Goal: Information Seeking & Learning: Learn about a topic

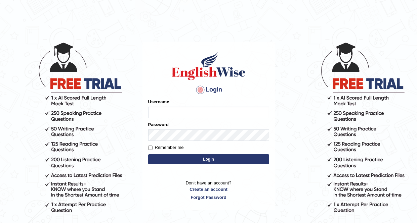
click at [167, 112] on input "Username" at bounding box center [208, 112] width 121 height 11
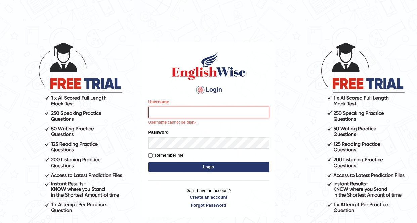
click at [159, 114] on input "Username" at bounding box center [208, 112] width 121 height 11
type input "somnath_parramatta"
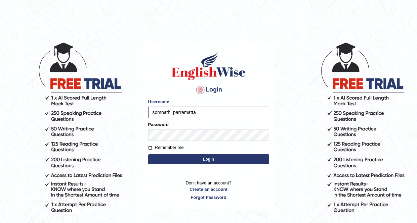
click at [150, 147] on input "Remember me" at bounding box center [150, 148] width 4 height 4
checkbox input "true"
click at [207, 159] on button "Login" at bounding box center [208, 159] width 121 height 10
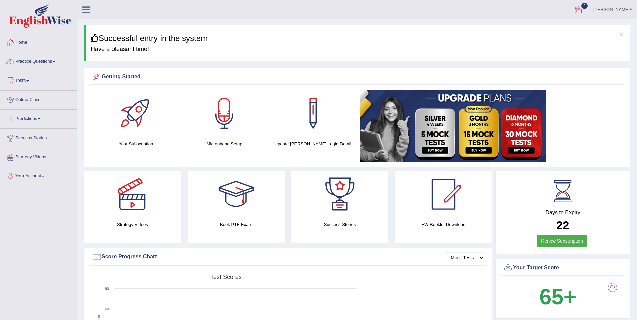
click at [416, 198] on div at bounding box center [443, 194] width 47 height 47
click at [223, 111] on div at bounding box center [224, 113] width 47 height 47
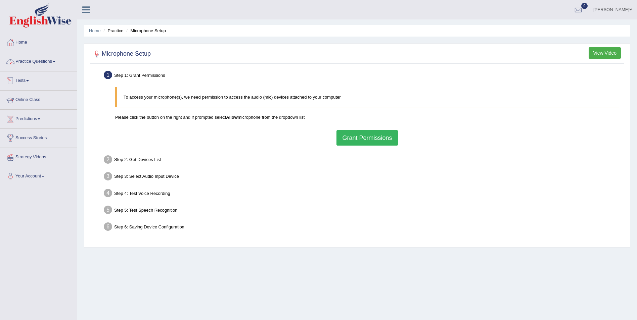
click at [26, 60] on link "Practice Questions" at bounding box center [38, 60] width 77 height 17
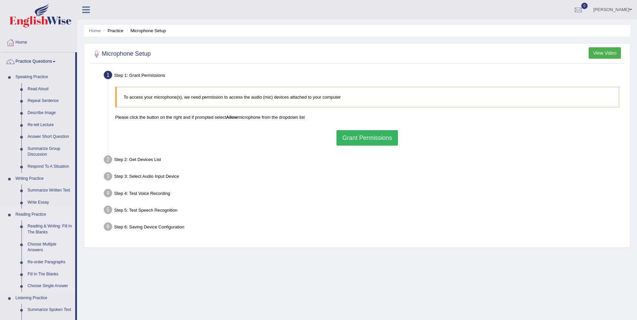
scroll to position [34, 0]
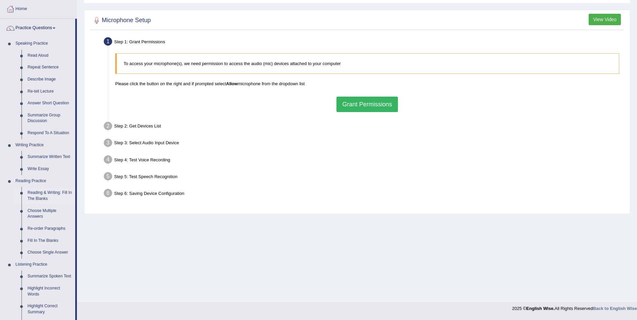
click at [51, 191] on link "Reading & Writing: Fill In The Blanks" at bounding box center [50, 196] width 51 height 18
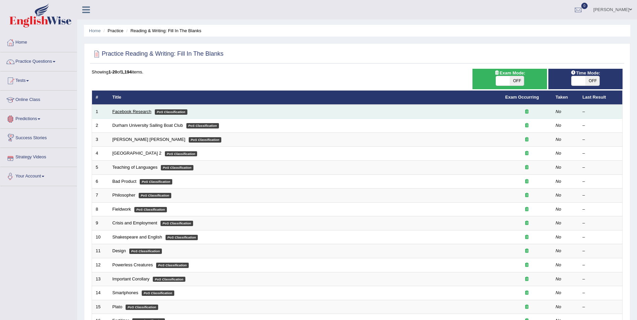
click at [127, 110] on link "Facebook Research" at bounding box center [131, 111] width 39 height 5
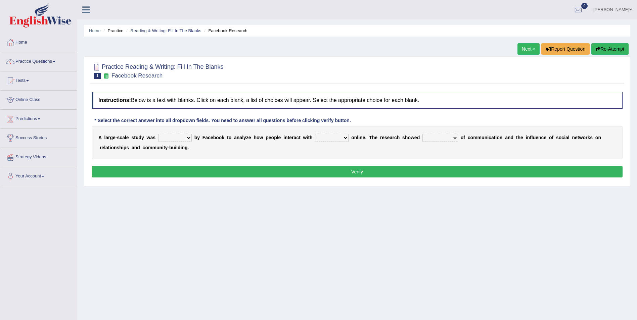
click at [186, 137] on select "surveyed had asked made" at bounding box center [175, 138] width 34 height 8
select select "surveyed"
click at [158, 134] on select "surveyed had asked made" at bounding box center [175, 138] width 34 height 8
click at [334, 136] on select "together all each other another" at bounding box center [332, 138] width 34 height 8
select select "each other"
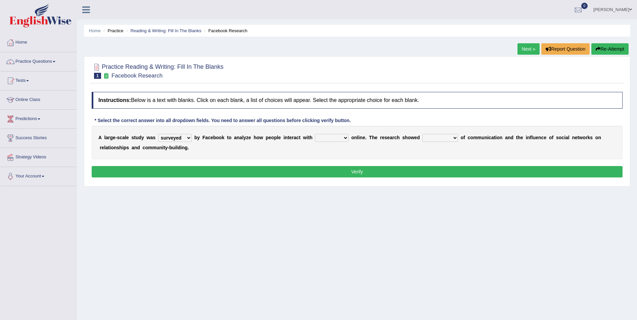
click at [315, 134] on select "together all each other another" at bounding box center [332, 138] width 34 height 8
click at [436, 135] on select "advantages standards fellowships patterns" at bounding box center [440, 138] width 36 height 8
select select "patterns"
click at [422, 134] on select "advantages standards fellowships patterns" at bounding box center [440, 138] width 36 height 8
click at [358, 171] on button "Verify" at bounding box center [357, 171] width 531 height 11
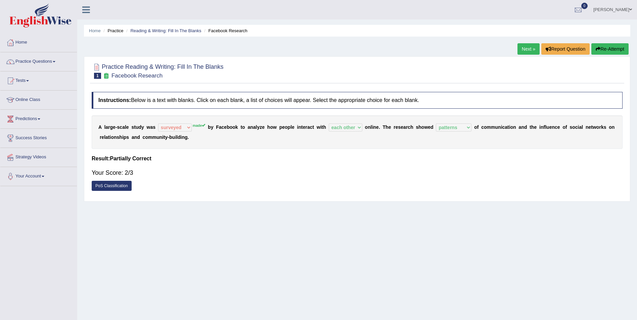
click at [531, 51] on link "Next »" at bounding box center [528, 48] width 22 height 11
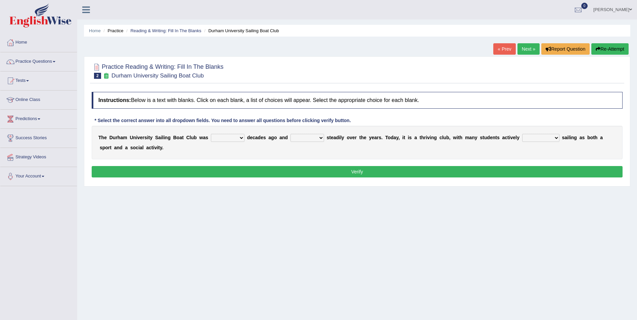
click at [233, 137] on select "found fund founded find" at bounding box center [228, 138] width 34 height 8
select select "founded"
click at [211, 134] on select "found fund founded find" at bounding box center [228, 138] width 34 height 8
click at [309, 138] on select "grow growing has grown grown" at bounding box center [307, 138] width 34 height 8
select select "has grown"
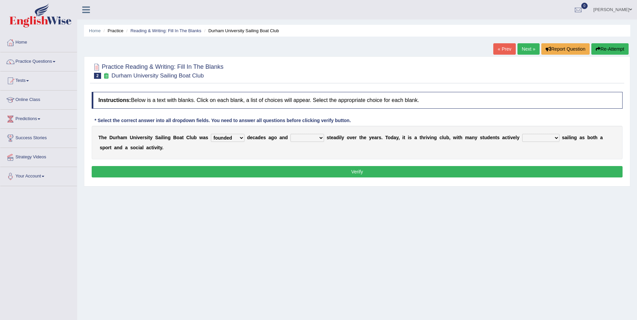
click at [290, 134] on select "grow growing has grown grown" at bounding box center [307, 138] width 34 height 8
click at [530, 136] on select "enjoy enjoyed are enjoying enjoying" at bounding box center [540, 138] width 37 height 8
select select "enjoying"
click at [522, 134] on select "enjoy enjoyed are enjoying enjoying" at bounding box center [540, 138] width 37 height 8
click at [354, 171] on button "Verify" at bounding box center [357, 171] width 531 height 11
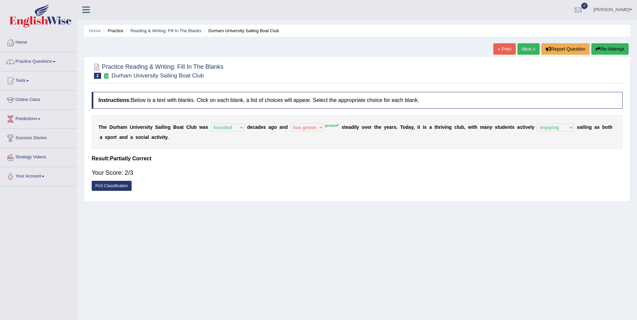
click at [527, 48] on link "Next »" at bounding box center [528, 48] width 22 height 11
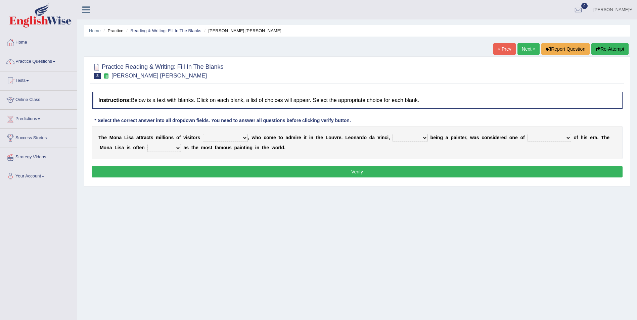
click at [235, 137] on select "around the year the all year all year round per year" at bounding box center [225, 138] width 45 height 8
select select "around the year"
click at [203, 134] on select "around the year the all year all year round per year" at bounding box center [225, 138] width 45 height 8
click at [404, 137] on select "rather than as much as as well as as long as" at bounding box center [410, 138] width 35 height 8
click at [541, 136] on select "better artists artist the better artist the best artists" at bounding box center [549, 138] width 44 height 8
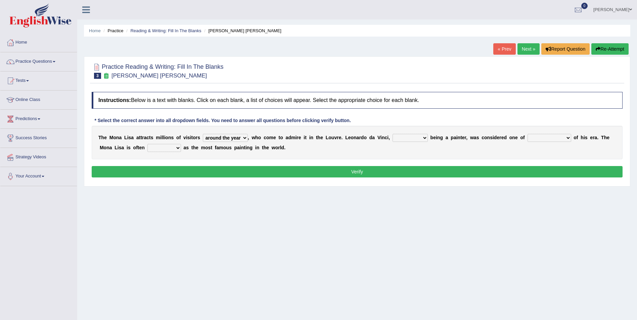
click at [147, 146] on select "classified suggested predicted described" at bounding box center [164, 148] width 34 height 8
select select "classified"
click at [147, 144] on select "classified suggested predicted described" at bounding box center [164, 148] width 34 height 8
click at [406, 138] on select "rather than as much as as well as as long as" at bounding box center [410, 138] width 35 height 8
click at [540, 137] on select "better artists artist the better artist the best artists" at bounding box center [549, 138] width 44 height 8
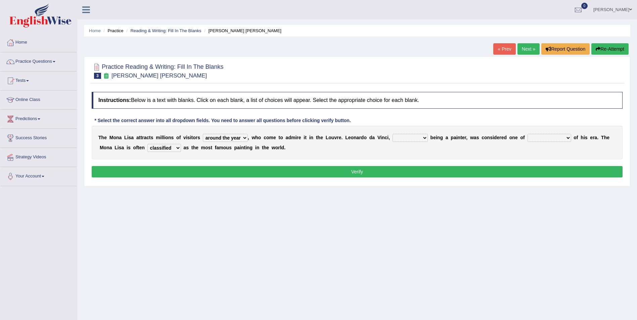
click at [403, 135] on select "rather than as much as as well as as long as" at bounding box center [410, 138] width 35 height 8
select select "rather than"
click at [393, 134] on select "rather than as much as as well as as long as" at bounding box center [410, 138] width 35 height 8
click at [540, 136] on select "better artists artist the better artist the best artists" at bounding box center [549, 138] width 44 height 8
select select "the best artists"
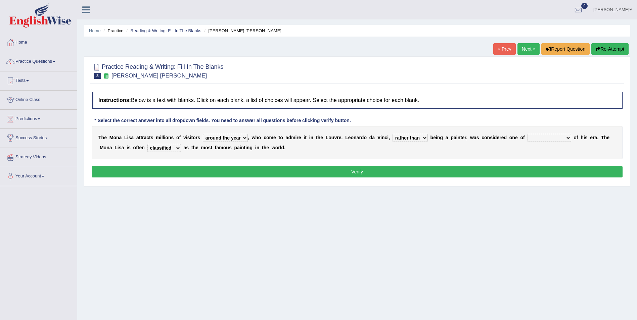
click at [527, 134] on select "better artists artist the better artist the best artists" at bounding box center [549, 138] width 44 height 8
click at [358, 173] on button "Verify" at bounding box center [357, 171] width 531 height 11
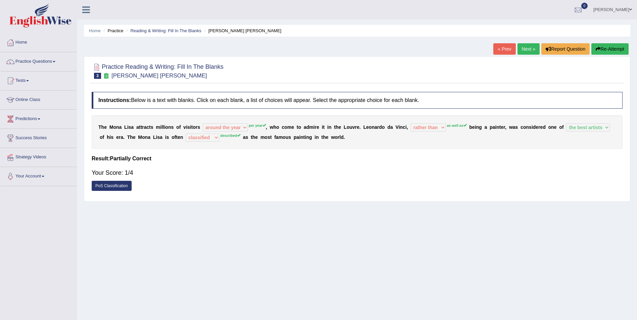
click at [172, 141] on div "T h e M o n a L i s a a t t r a c t s m i l l i o n s o f v i s i t o r s aroun…" at bounding box center [357, 133] width 531 height 34
click at [172, 134] on div "T h e M o n a L i s a a t t r a c t s m i l l i o n s o f v i s i t o r s aroun…" at bounding box center [357, 133] width 531 height 34
drag, startPoint x: 97, startPoint y: 135, endPoint x: 316, endPoint y: 144, distance: 219.4
click at [316, 144] on div "T h e M o n a L i s a a t t r a c t s m i l l i o n s o f v i s i t o r s aroun…" at bounding box center [357, 133] width 531 height 34
click at [528, 49] on link "Next »" at bounding box center [528, 48] width 22 height 11
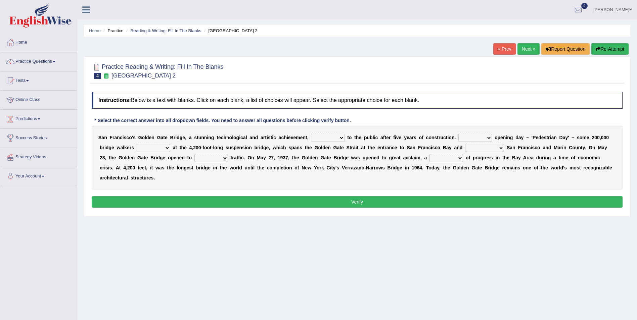
click at [327, 137] on select "opens closes appears equals" at bounding box center [328, 138] width 34 height 8
select select "opens"
click at [311, 134] on select "opens closes appears equals" at bounding box center [328, 138] width 34 height 8
click at [466, 137] on select "On During Since When" at bounding box center [475, 138] width 34 height 8
click at [325, 136] on select "opens closes appears equals" at bounding box center [328, 138] width 34 height 8
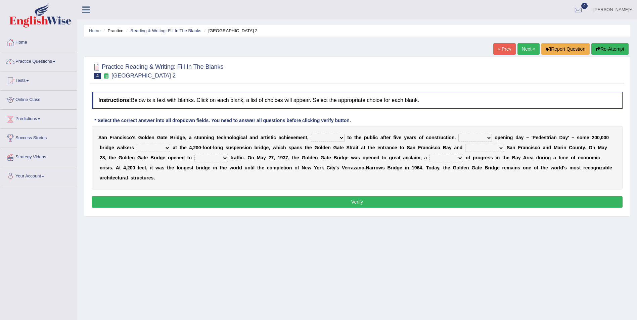
click at [311, 134] on select "opens closes appears equals" at bounding box center [328, 138] width 34 height 8
click at [363, 118] on div "Instructions: Below is a text with blanks. Click on each blank, a list of choic…" at bounding box center [357, 151] width 534 height 125
click at [303, 258] on div "Home Practice Reading & Writing: Fill In The Blanks Golden Gate Bridge 2 « Prev…" at bounding box center [357, 168] width 560 height 336
click at [326, 139] on select "opens closes appears equals" at bounding box center [328, 138] width 34 height 8
select select "opens"
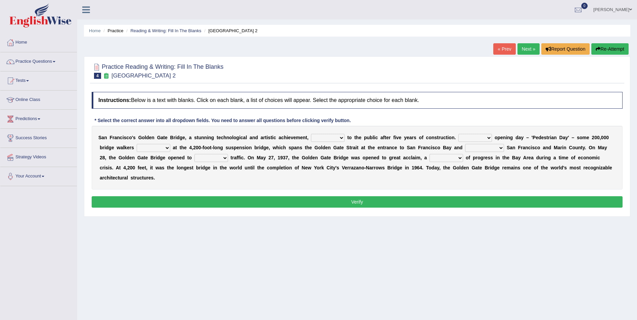
click at [311, 134] on select "opens closes appears equals" at bounding box center [328, 138] width 34 height 8
click at [326, 138] on select "opens closes appears equals" at bounding box center [328, 138] width 34 height 8
click at [469, 139] on select "On During Since When" at bounding box center [475, 138] width 34 height 8
select select "On"
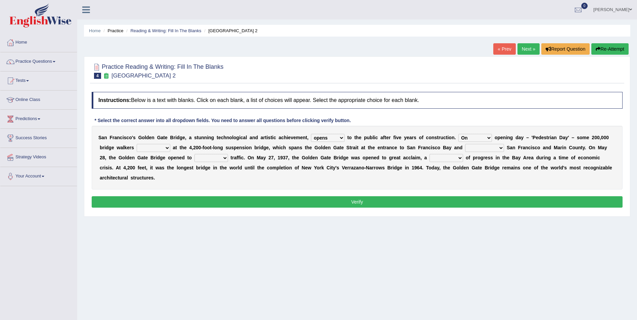
click at [458, 134] on select "On During Since When" at bounding box center [475, 138] width 34 height 8
click at [137, 146] on select "stationed looked marveled laughed" at bounding box center [154, 148] width 34 height 8
select select "marveled"
click at [137, 144] on select "stationed looked marveled laughed" at bounding box center [154, 148] width 34 height 8
click at [465, 147] on select "separates connects channels differentiates" at bounding box center [484, 148] width 39 height 8
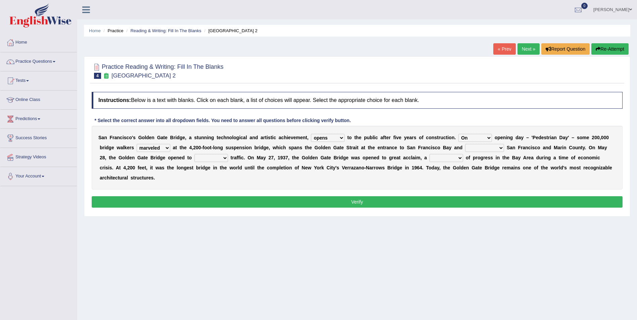
select select "connects"
click at [465, 144] on select "separates connects channels differentiates" at bounding box center [484, 148] width 39 height 8
click at [194, 157] on select "aquatic vehicular airborne watertight" at bounding box center [211, 158] width 34 height 8
select select "vehicular"
click at [194, 154] on select "aquatic vehicular airborne watertight" at bounding box center [211, 158] width 34 height 8
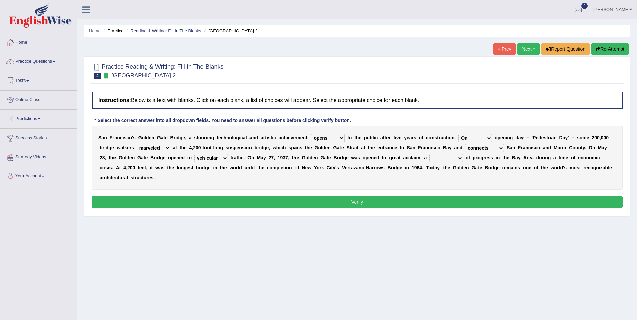
click at [429, 157] on select "denial symbol technique yield" at bounding box center [446, 158] width 34 height 8
select select "symbol"
click at [429, 154] on select "denial symbol technique yield" at bounding box center [446, 158] width 34 height 8
click at [361, 196] on button "Verify" at bounding box center [357, 201] width 531 height 11
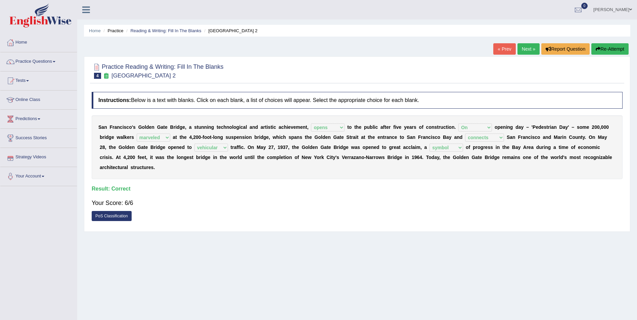
click at [528, 46] on link "Next »" at bounding box center [528, 48] width 22 height 11
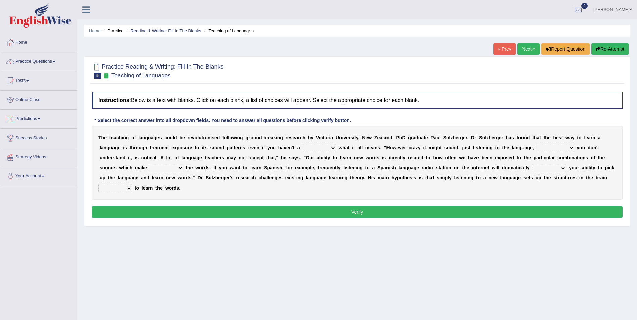
click at [303, 147] on select "dew claw clue due" at bounding box center [320, 148] width 34 height 8
select select "clue"
click at [303, 144] on select "dew claw clue due" at bounding box center [320, 148] width 34 height 8
click at [537, 147] on select "but also all together even though if so" at bounding box center [556, 148] width 38 height 8
select select "even though"
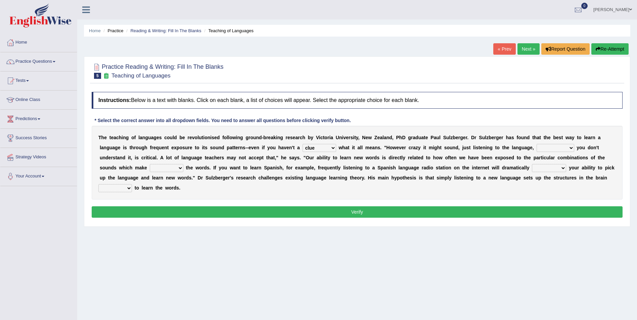
click at [537, 144] on select "but also all together even though if so" at bounding box center [556, 148] width 38 height 8
click at [183, 164] on select "down up of on" at bounding box center [167, 168] width 34 height 8
select select "up"
click at [183, 164] on select "down up of on" at bounding box center [167, 168] width 34 height 8
click at [532, 167] on select "evaluate exaggerate describe boost" at bounding box center [549, 168] width 34 height 8
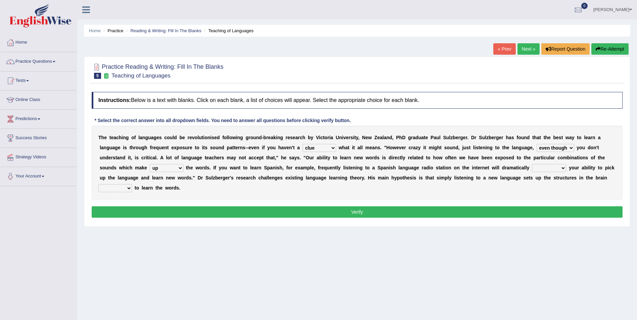
select select "boost"
click at [532, 164] on select "evaluate exaggerate describe boost" at bounding box center [549, 168] width 34 height 8
click at [132, 184] on select "requiring required directed to require" at bounding box center [115, 188] width 34 height 8
select select "required"
click at [132, 184] on select "requiring required directed to require" at bounding box center [115, 188] width 34 height 8
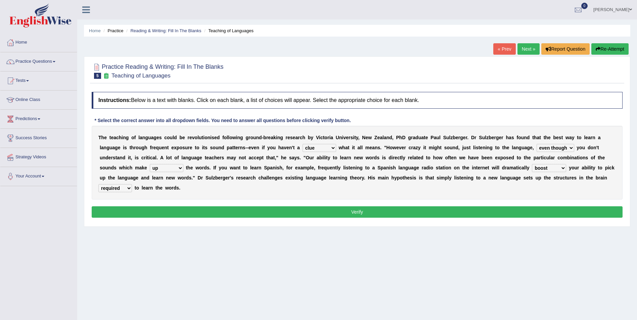
click at [357, 206] on button "Verify" at bounding box center [357, 211] width 531 height 11
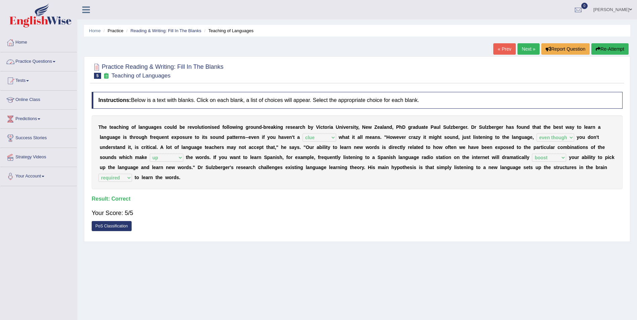
click at [30, 60] on link "Practice Questions" at bounding box center [38, 60] width 77 height 17
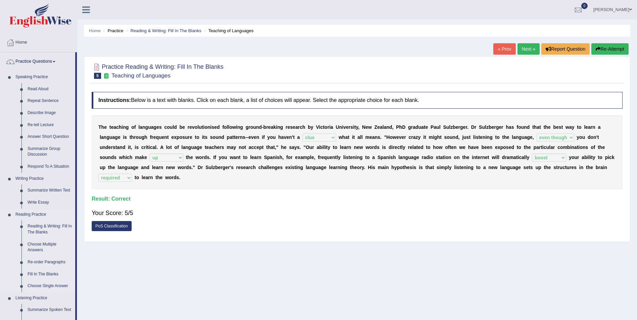
click at [49, 260] on link "Re-order Paragraphs" at bounding box center [50, 263] width 51 height 12
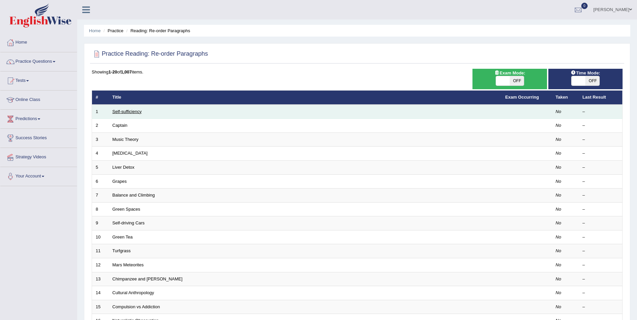
click at [134, 110] on link "Self-sufficiency" at bounding box center [126, 111] width 29 height 5
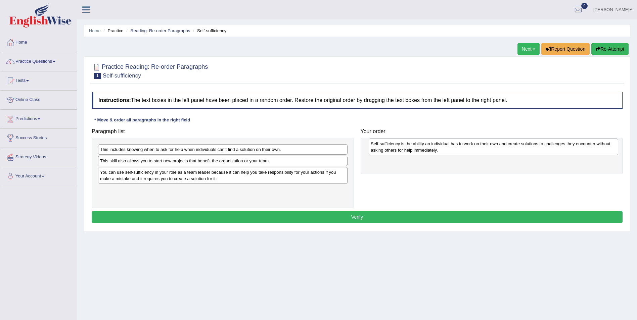
drag, startPoint x: 231, startPoint y: 194, endPoint x: 501, endPoint y: 148, distance: 274.2
click at [501, 148] on div "Self-sufficiency is the ability an individual has to work on their own and crea…" at bounding box center [493, 147] width 249 height 17
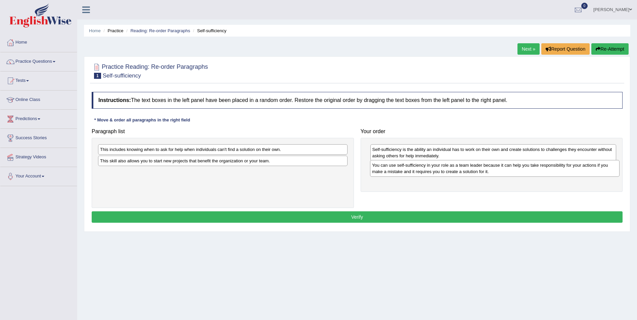
drag, startPoint x: 203, startPoint y: 179, endPoint x: 475, endPoint y: 172, distance: 272.1
click at [475, 172] on div "You can use self-sufficiency in your role as a team leader because it can help …" at bounding box center [494, 168] width 249 height 17
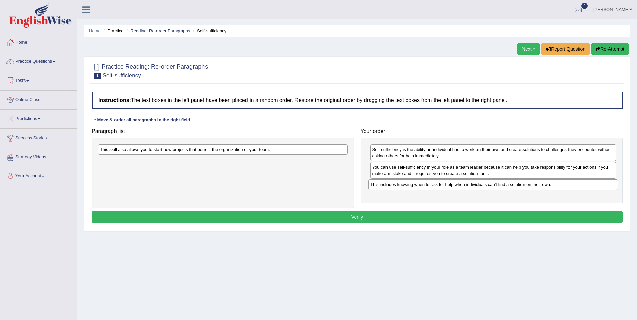
drag, startPoint x: 172, startPoint y: 149, endPoint x: 441, endPoint y: 185, distance: 271.9
click at [441, 185] on div "This includes knowing when to ask for help when individuals can't find a soluti…" at bounding box center [492, 185] width 249 height 10
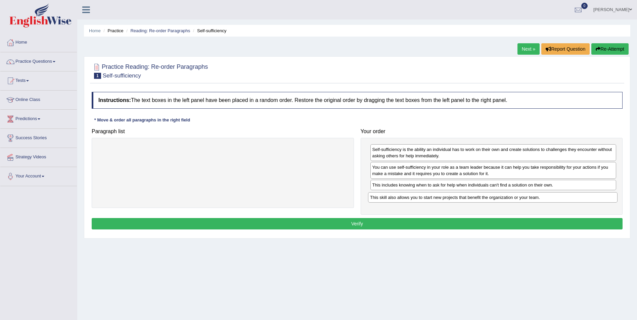
drag, startPoint x: 146, startPoint y: 148, endPoint x: 416, endPoint y: 196, distance: 274.2
click at [416, 196] on div "This skill also allows you to start new projects that benefit the organization …" at bounding box center [492, 197] width 249 height 10
click at [342, 224] on button "Verify" at bounding box center [357, 223] width 531 height 11
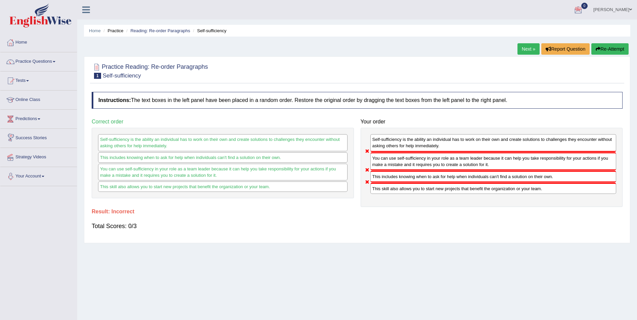
click at [605, 48] on button "Re-Attempt" at bounding box center [609, 48] width 37 height 11
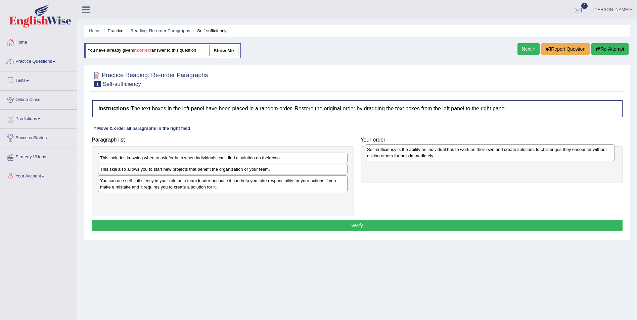
drag, startPoint x: 134, startPoint y: 199, endPoint x: 399, endPoint y: 150, distance: 270.1
click at [399, 150] on div "Self-sufficiency is the ability an individual has to work on their own and crea…" at bounding box center [489, 152] width 249 height 17
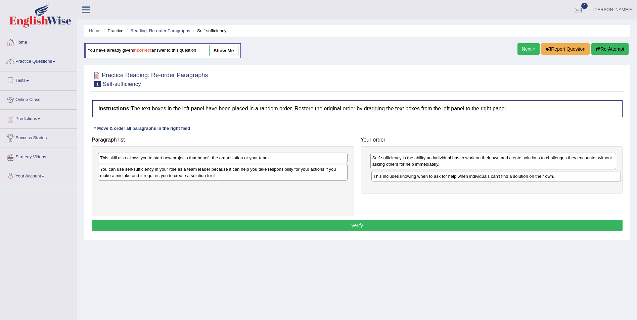
drag, startPoint x: 140, startPoint y: 158, endPoint x: 413, endPoint y: 176, distance: 273.9
click at [413, 176] on div "This includes knowing when to ask for help when individuals can't find a soluti…" at bounding box center [495, 176] width 249 height 10
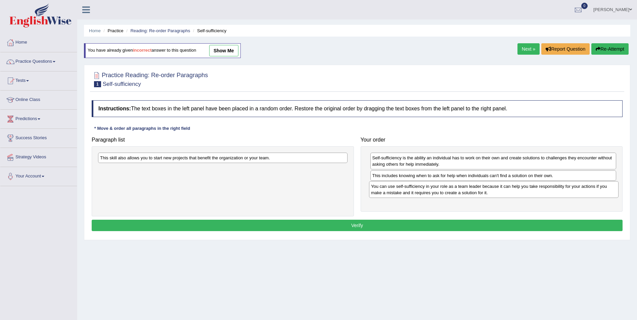
drag, startPoint x: 161, startPoint y: 174, endPoint x: 428, endPoint y: 191, distance: 267.1
click at [428, 191] on div "You can use self-sufficiency in your role as a team leader because it can help …" at bounding box center [493, 189] width 249 height 17
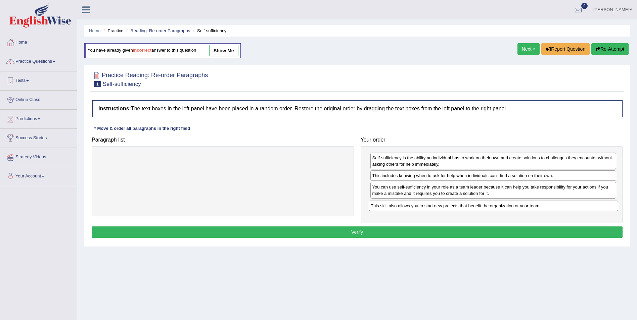
drag, startPoint x: 203, startPoint y: 158, endPoint x: 474, endPoint y: 206, distance: 274.9
click at [474, 206] on div "This skill also allows you to start new projects that benefit the organization …" at bounding box center [493, 206] width 249 height 10
click at [383, 231] on button "Verify" at bounding box center [357, 232] width 531 height 11
